Goal: Information Seeking & Learning: Find specific fact

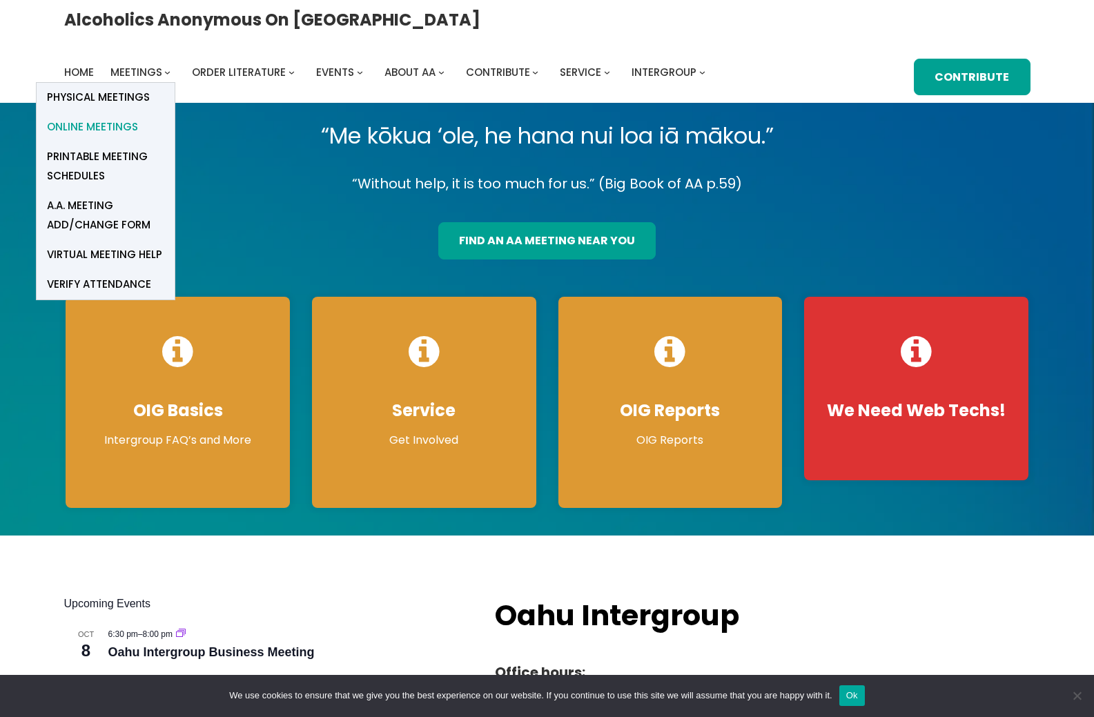
click at [138, 117] on span "Online Meetings" at bounding box center [92, 126] width 91 height 19
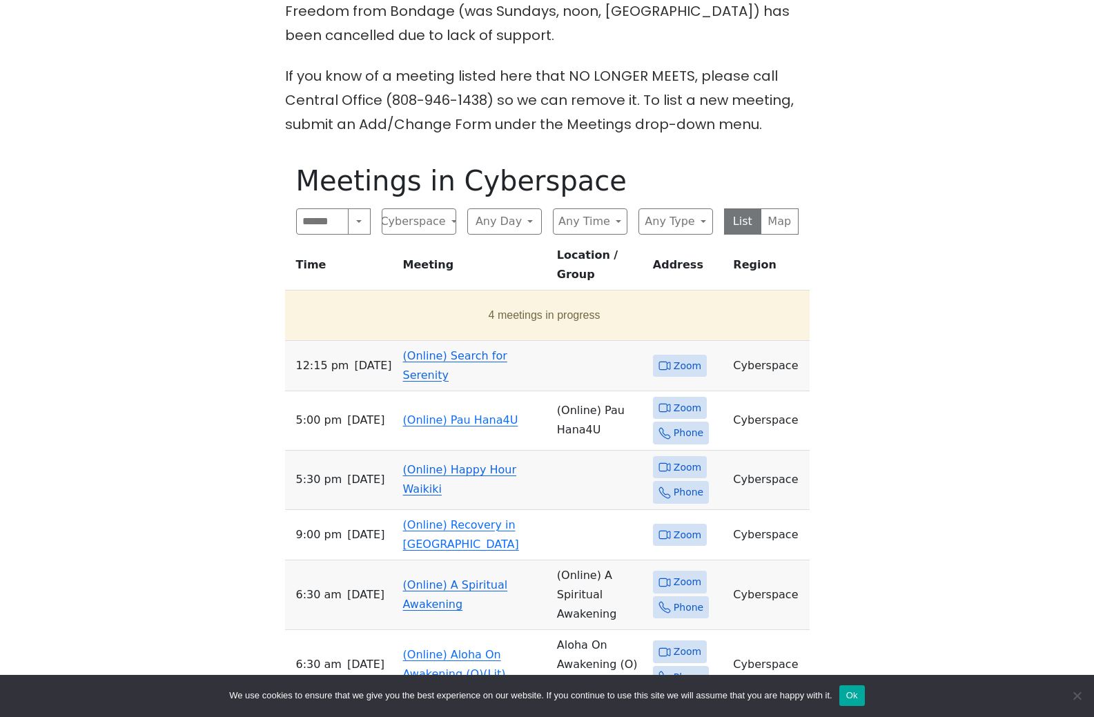
scroll to position [551, 0]
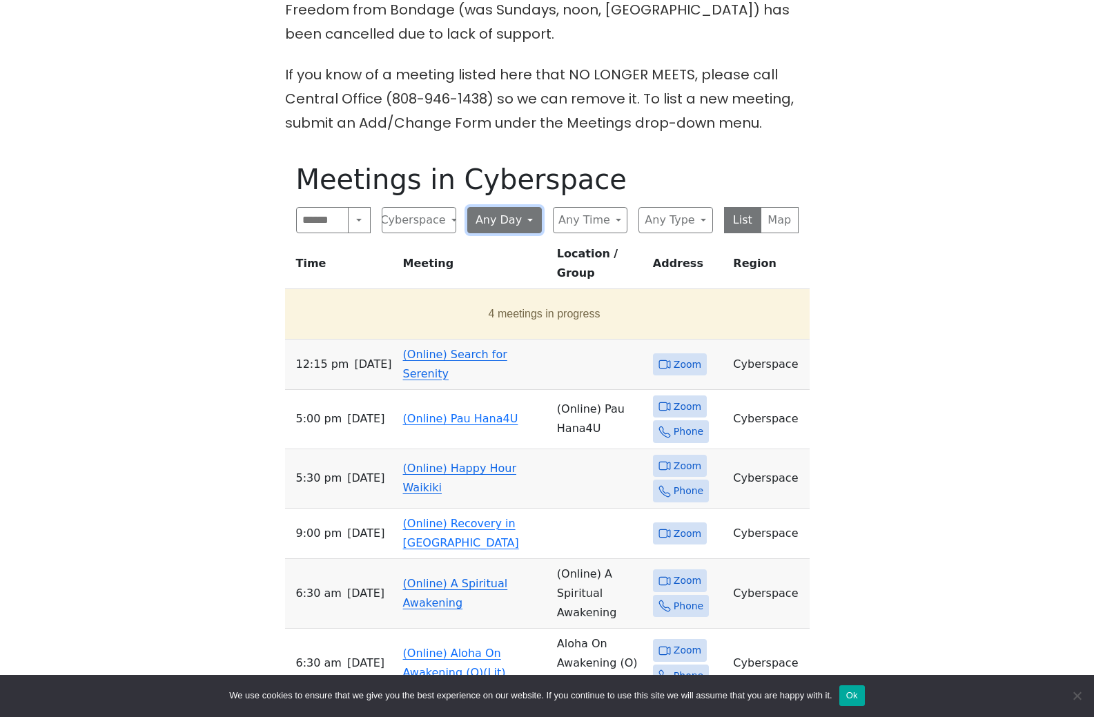
click at [504, 233] on button "Any Day" at bounding box center [504, 220] width 75 height 26
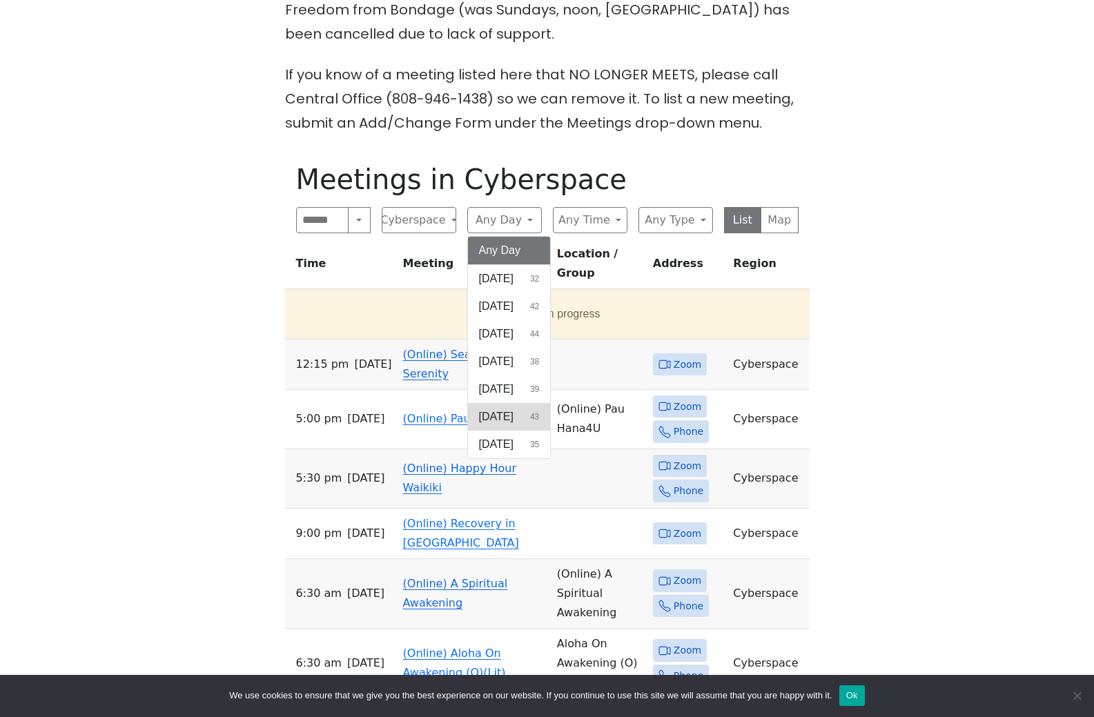
click at [505, 425] on span "Friday" at bounding box center [496, 417] width 35 height 17
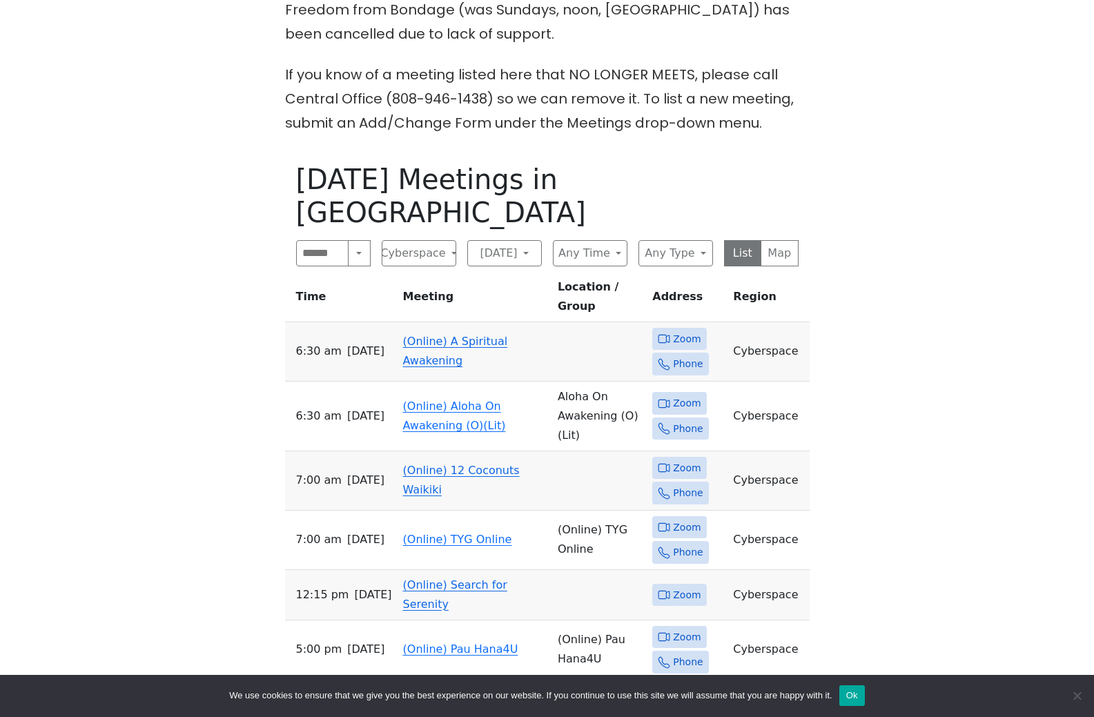
click at [673, 460] on span "Zoom" at bounding box center [687, 468] width 28 height 17
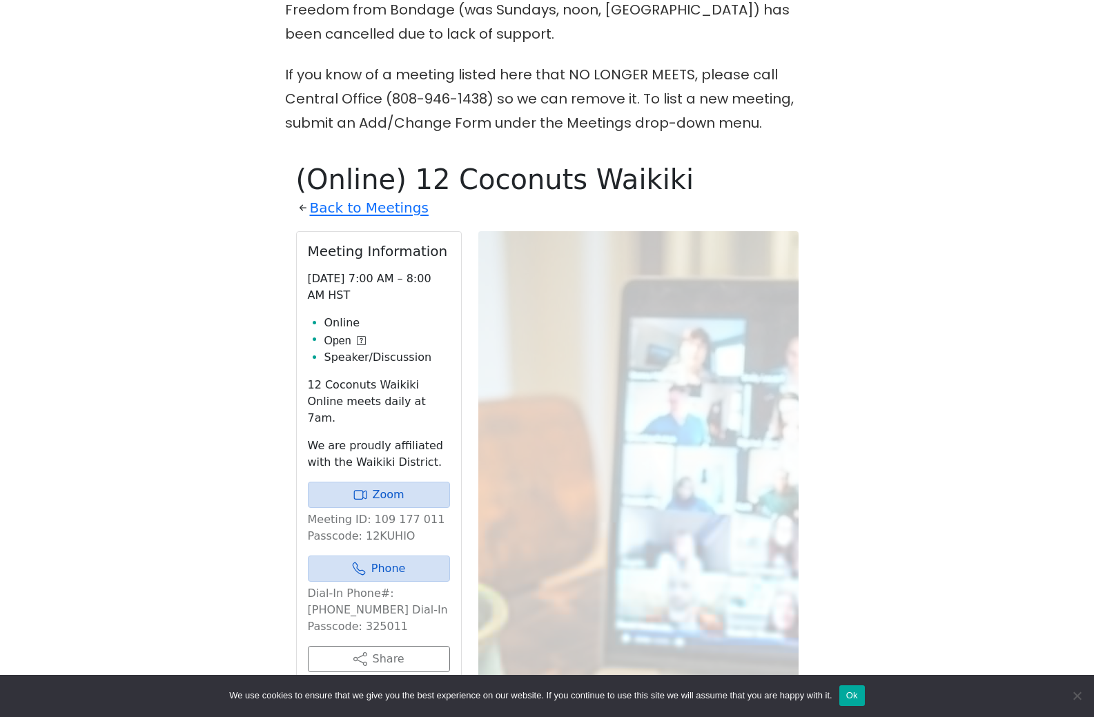
scroll to position [741, 0]
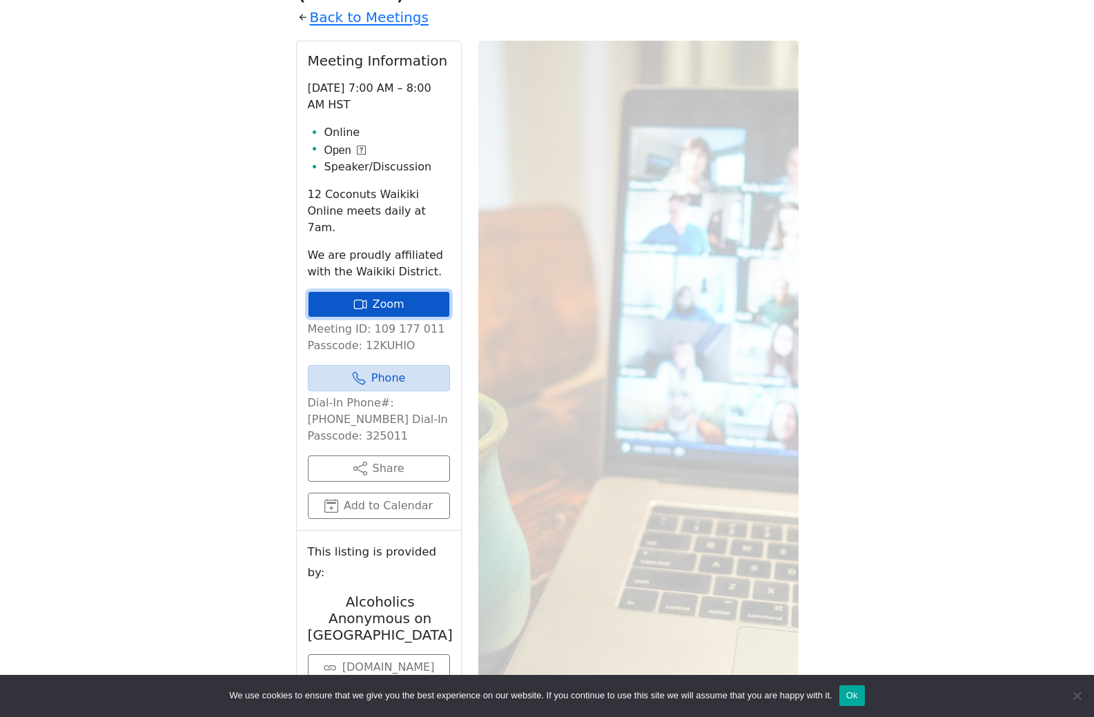
click at [404, 318] on link "Zoom" at bounding box center [379, 304] width 142 height 26
